Goal: Book appointment/travel/reservation

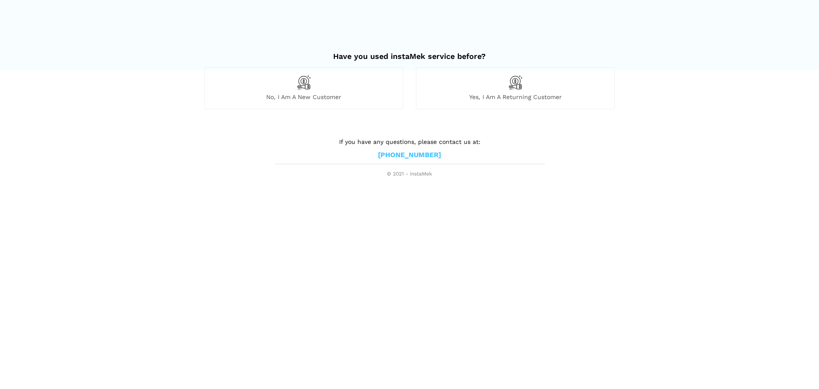
click at [494, 79] on div "Yes, I am a returning customer" at bounding box center [515, 88] width 199 height 42
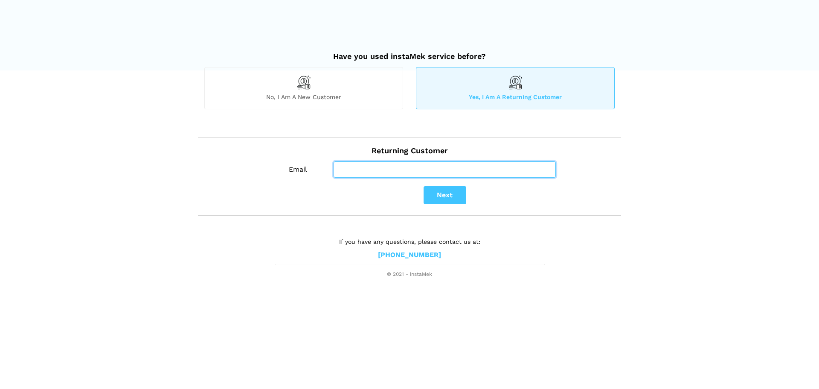
click at [431, 169] on input "Email" at bounding box center [445, 169] width 222 height 16
type input "[EMAIL_ADDRESS][DOMAIN_NAME]"
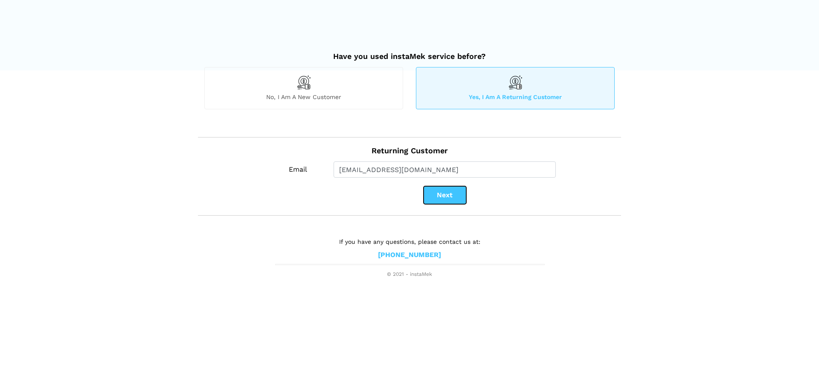
click at [449, 196] on button "Next" at bounding box center [445, 195] width 43 height 18
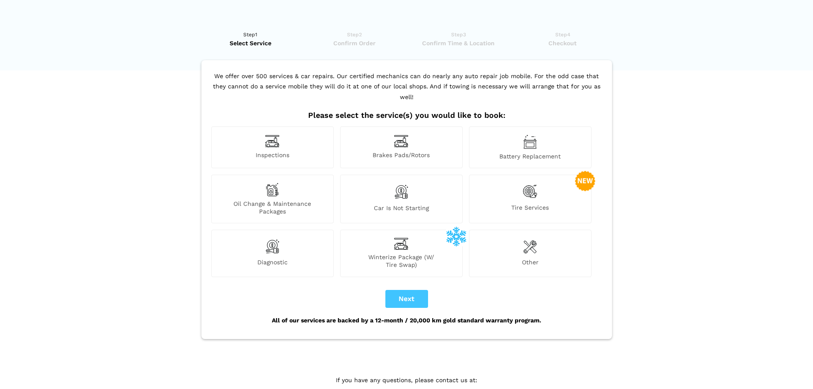
click at [541, 258] on span "Other" at bounding box center [530, 263] width 122 height 10
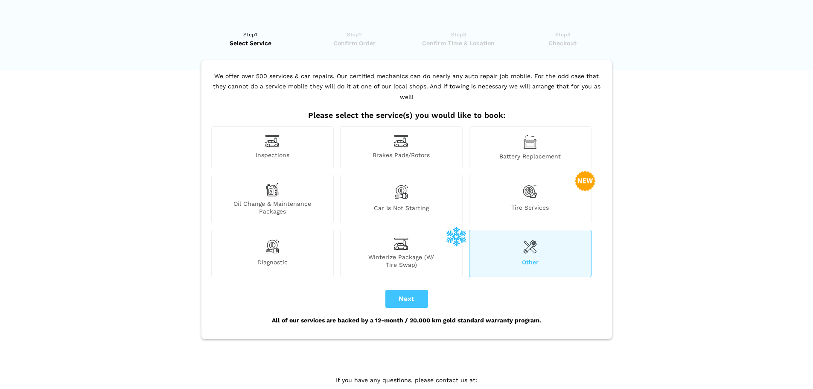
click at [516, 179] on div "Tire Services" at bounding box center [530, 199] width 122 height 49
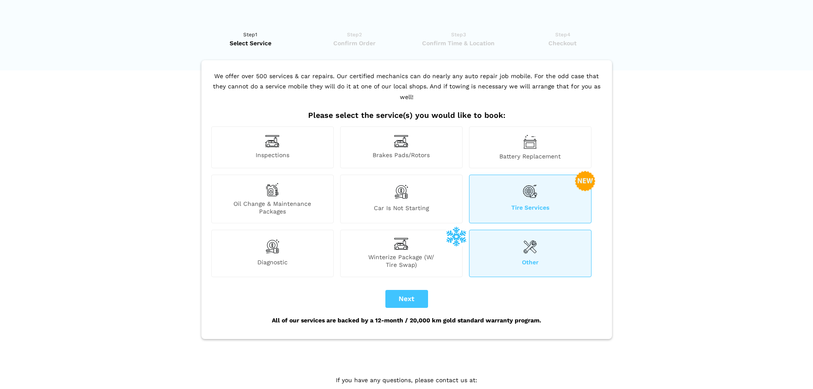
click at [285, 245] on div "Diagnostic" at bounding box center [272, 253] width 122 height 47
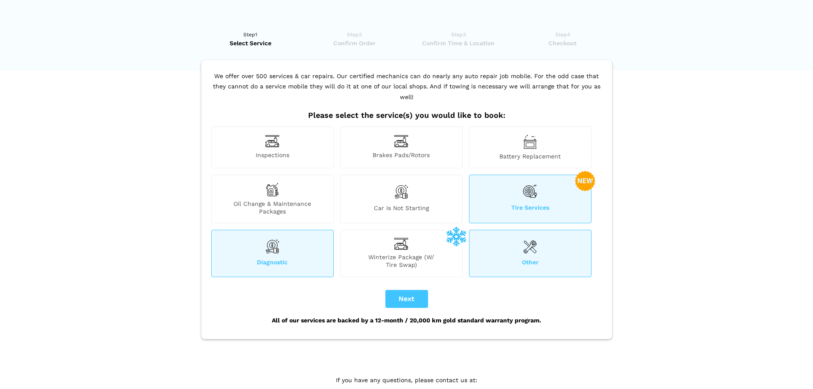
click at [290, 136] on div "Inspections" at bounding box center [272, 147] width 122 height 42
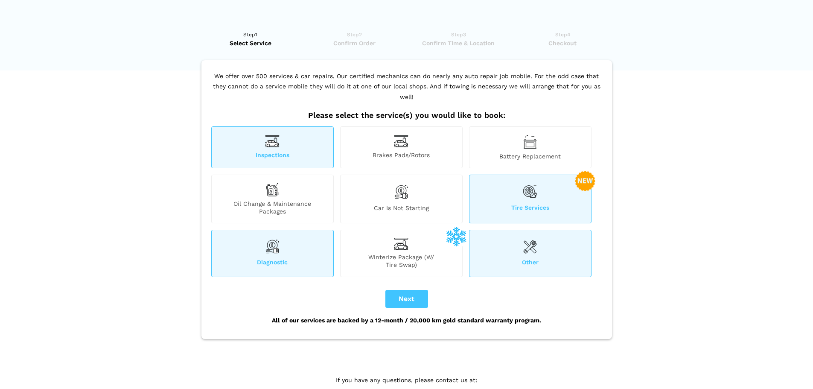
click at [286, 242] on div "Diagnostic" at bounding box center [272, 253] width 122 height 47
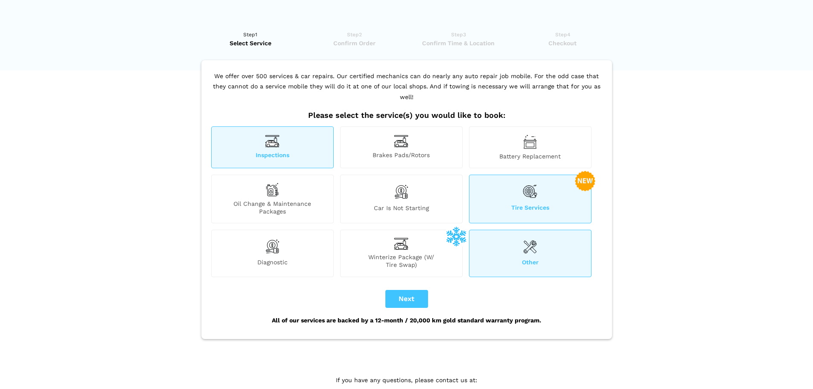
click at [523, 152] on span "Battery Replacement" at bounding box center [530, 156] width 122 height 8
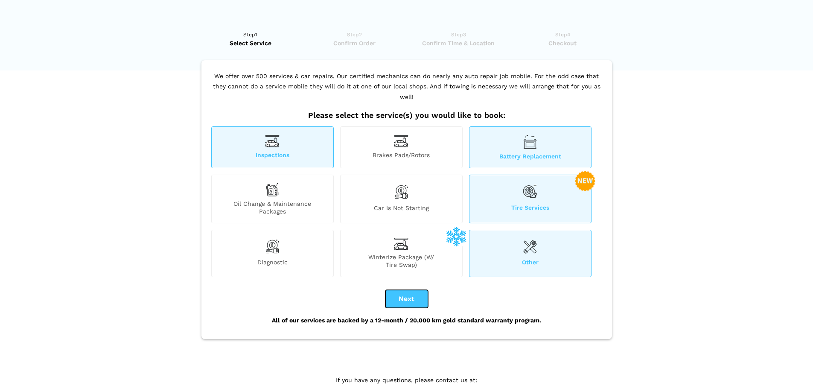
click at [408, 290] on button "Next" at bounding box center [406, 299] width 43 height 18
checkbox input "true"
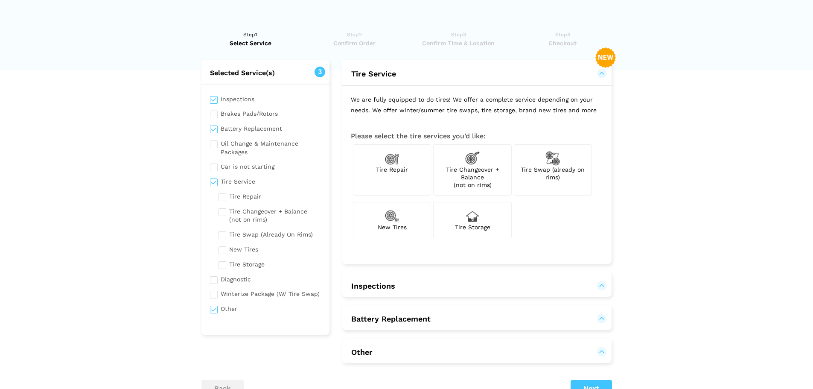
click at [212, 181] on input "checkbox" at bounding box center [265, 180] width 111 height 11
checkbox input "false"
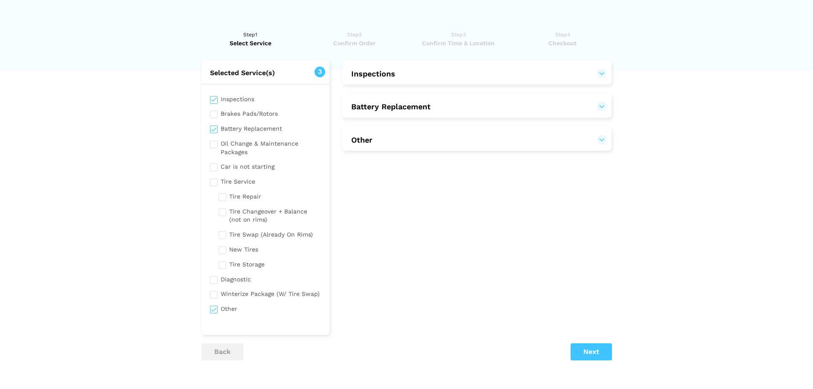
click at [213, 172] on div "Inspections Brakes Pads/Rotors Battery Replacement Oil Change & Maintenance Pac…" at bounding box center [265, 205] width 128 height 242
click at [213, 169] on input "checkbox" at bounding box center [265, 165] width 111 height 11
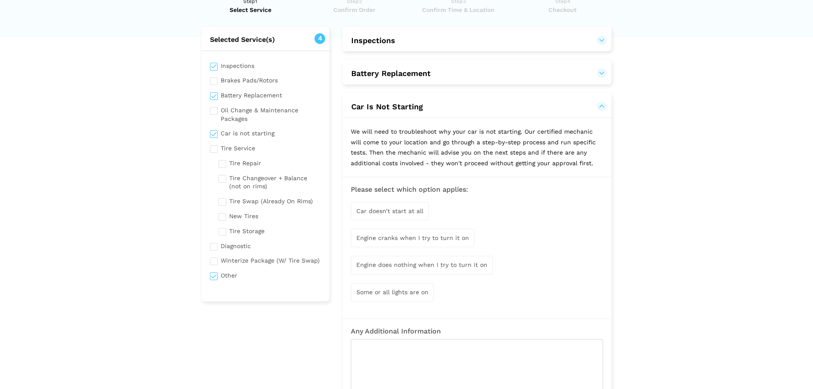
scroll to position [35, 0]
click at [215, 131] on input "checkbox" at bounding box center [265, 130] width 111 height 11
checkbox input "false"
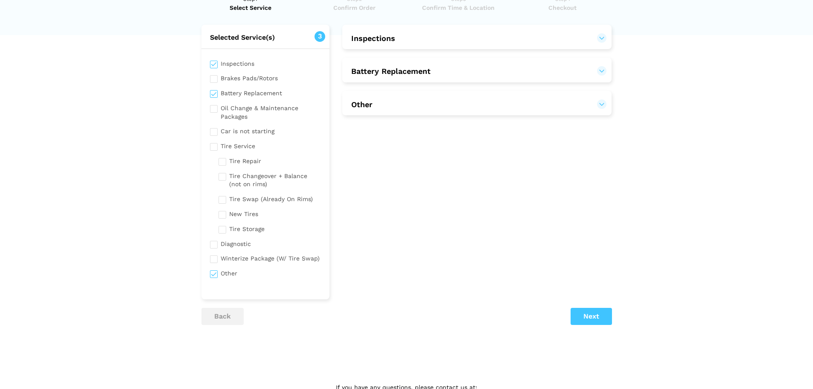
drag, startPoint x: 403, startPoint y: 30, endPoint x: 397, endPoint y: 41, distance: 13.0
click at [397, 41] on h2 "Inspections" at bounding box center [476, 37] width 269 height 25
click at [397, 41] on button "Inspections" at bounding box center [477, 38] width 252 height 10
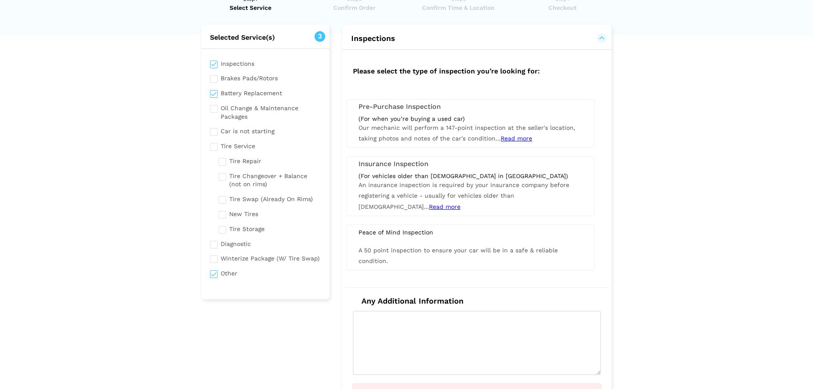
click at [460, 203] on span "Read more" at bounding box center [445, 206] width 32 height 7
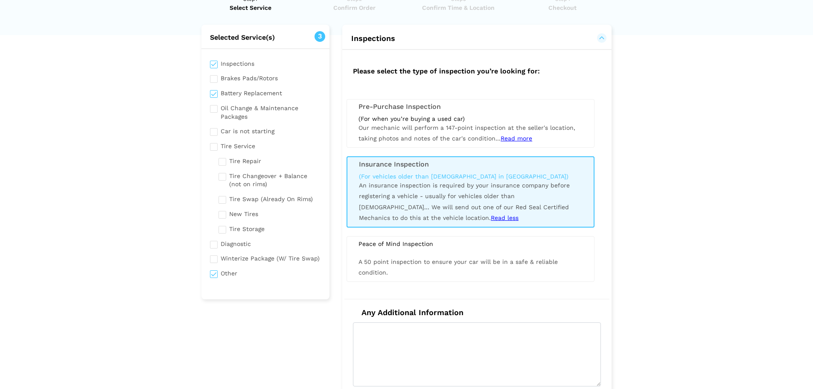
click at [494, 120] on div "(For when you’re buying a used car)" at bounding box center [470, 119] width 224 height 8
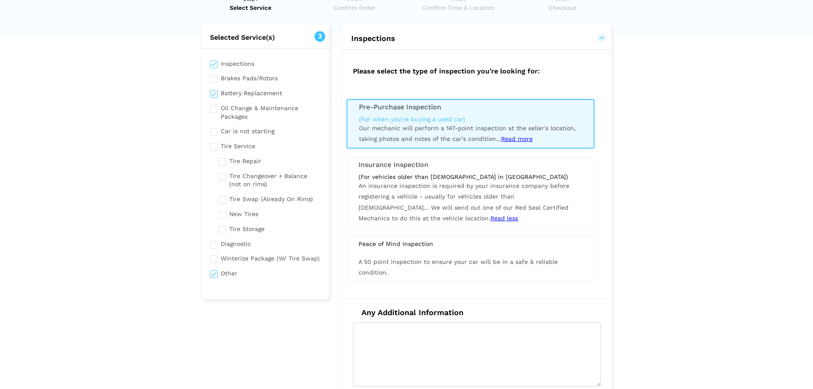
click at [514, 140] on span "Read more" at bounding box center [517, 138] width 32 height 7
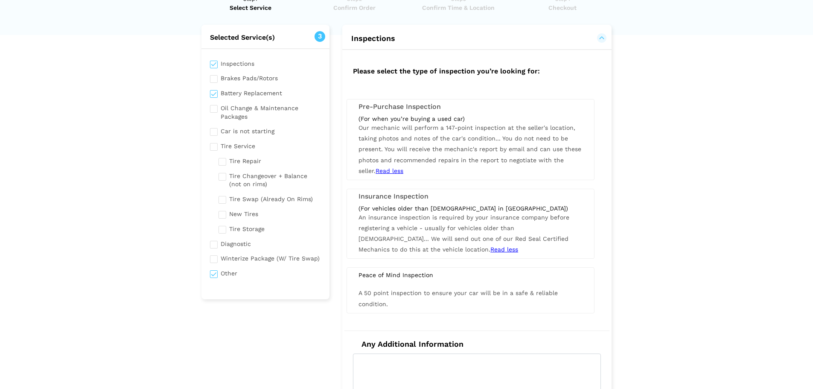
click at [447, 275] on div "Peace of Mind Inspection" at bounding box center [470, 275] width 237 height 8
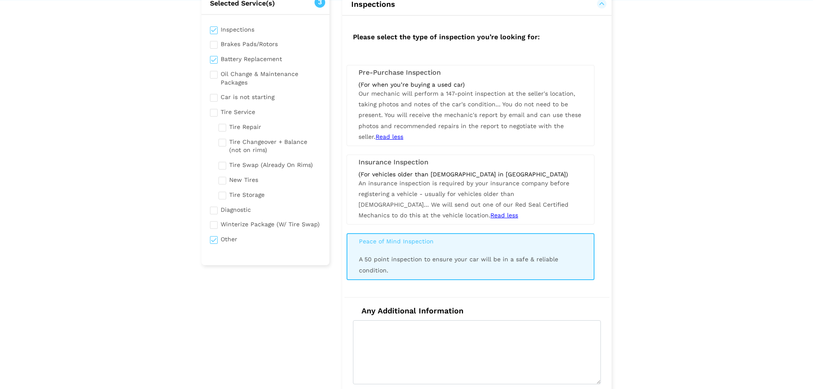
scroll to position [69, 0]
click at [230, 44] on input "checkbox" at bounding box center [265, 44] width 111 height 11
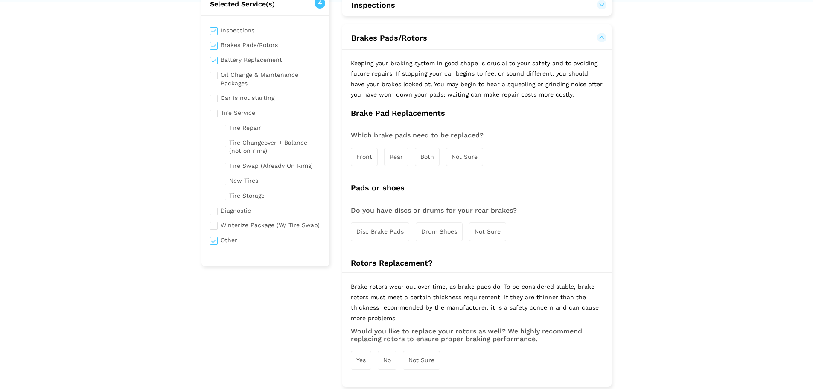
click at [430, 157] on span "Both" at bounding box center [427, 156] width 14 height 7
click at [400, 233] on span "Disc Brake Pads" at bounding box center [379, 232] width 47 height 7
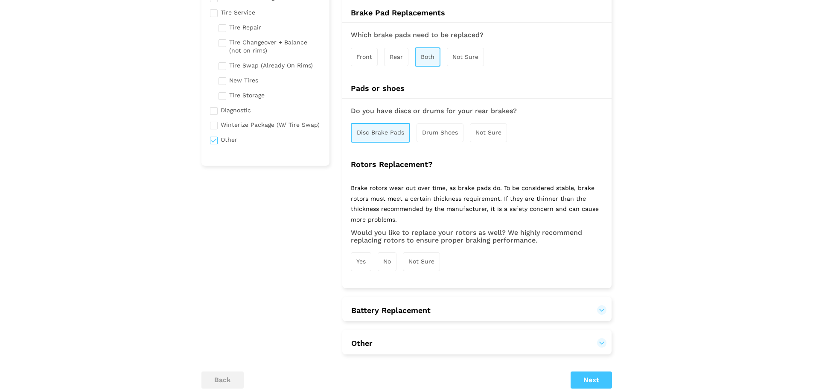
scroll to position [169, 0]
click at [393, 262] on div "No" at bounding box center [387, 261] width 19 height 18
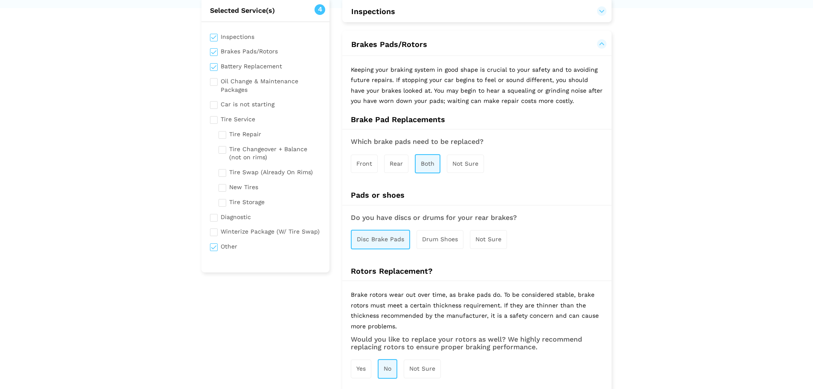
scroll to position [59, 0]
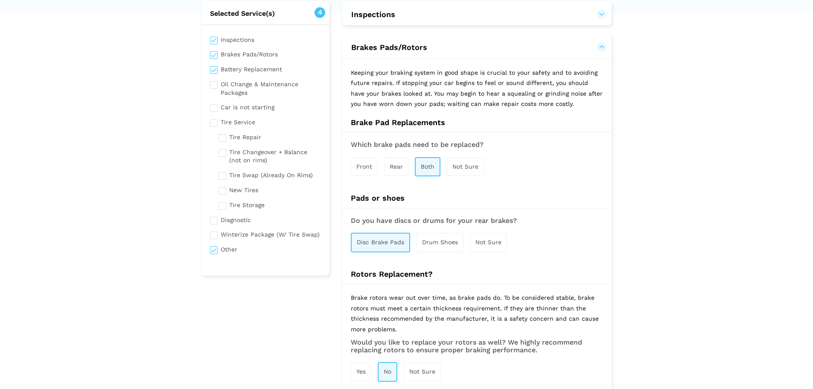
click at [241, 54] on input "checkbox" at bounding box center [265, 53] width 111 height 11
checkbox input "false"
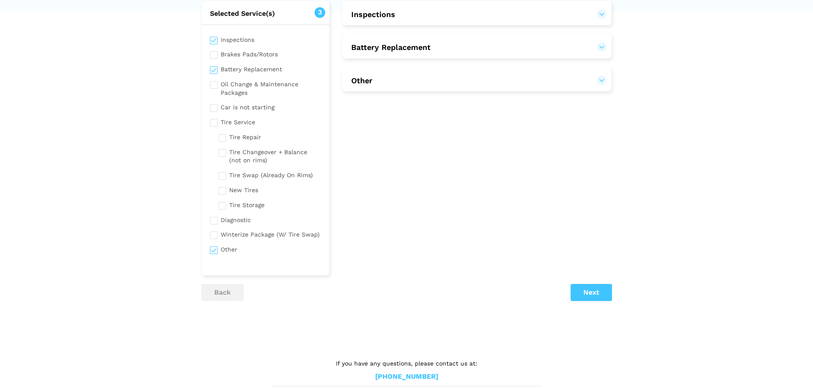
scroll to position [0, 0]
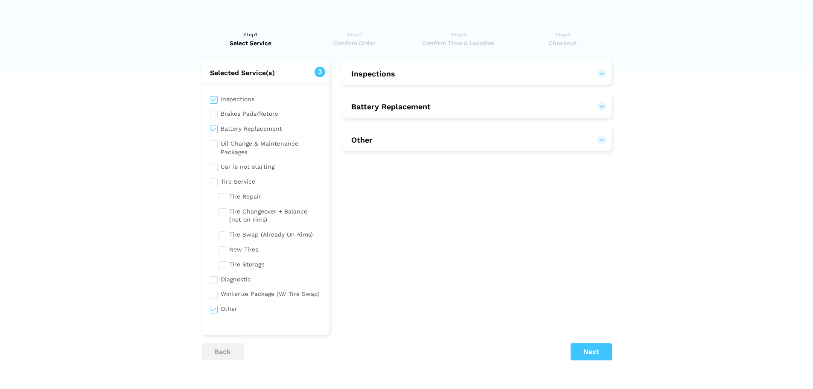
click at [370, 72] on button "Inspections" at bounding box center [477, 74] width 252 height 10
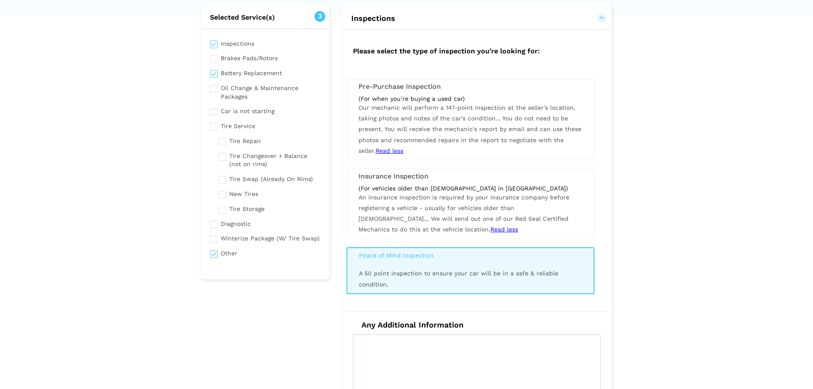
scroll to position [54, 0]
click at [234, 226] on input "checkbox" at bounding box center [265, 224] width 111 height 11
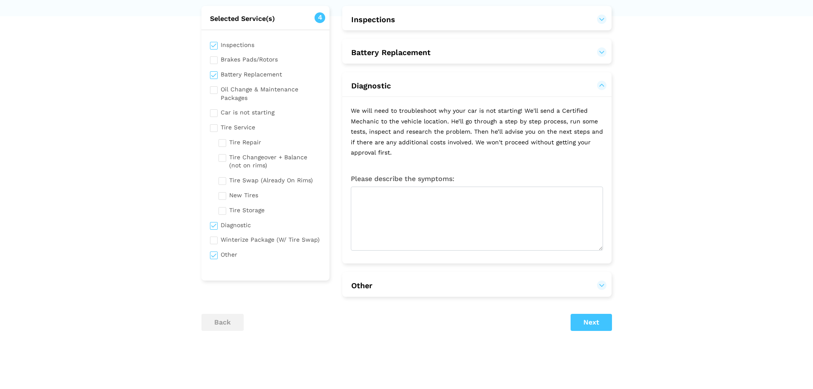
click at [236, 225] on input "checkbox" at bounding box center [265, 224] width 111 height 11
checkbox input "false"
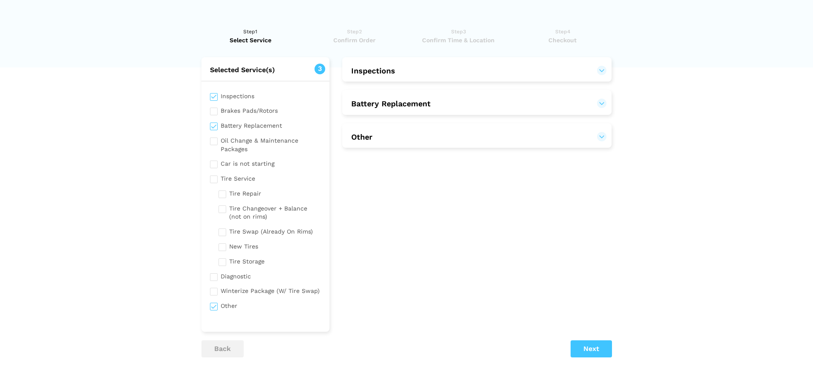
scroll to position [0, 0]
